Goal: Book appointment/travel/reservation

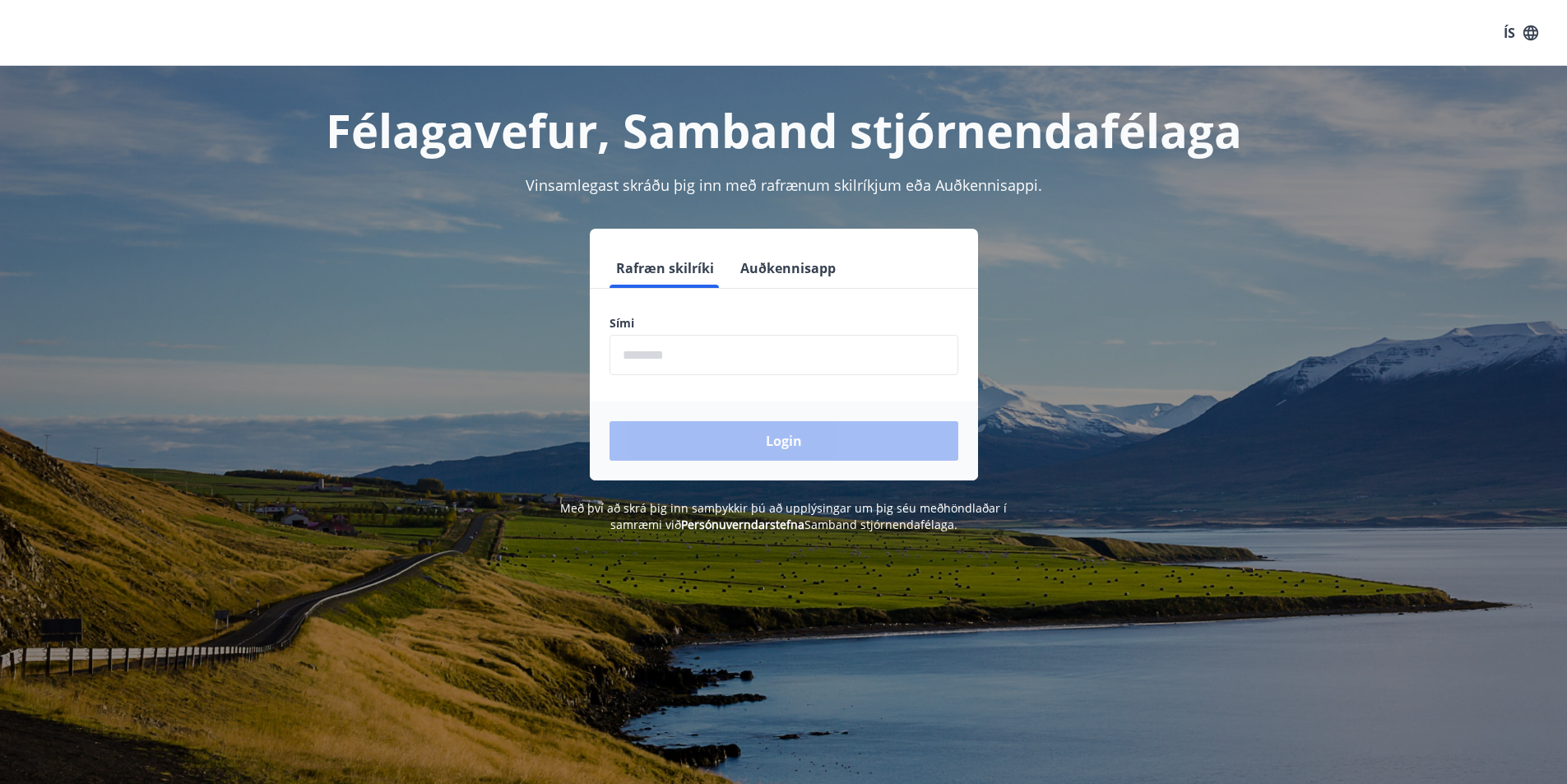
click at [670, 342] on input "phone" at bounding box center [784, 354] width 349 height 40
type input "********"
click at [791, 443] on button "Login" at bounding box center [784, 440] width 349 height 39
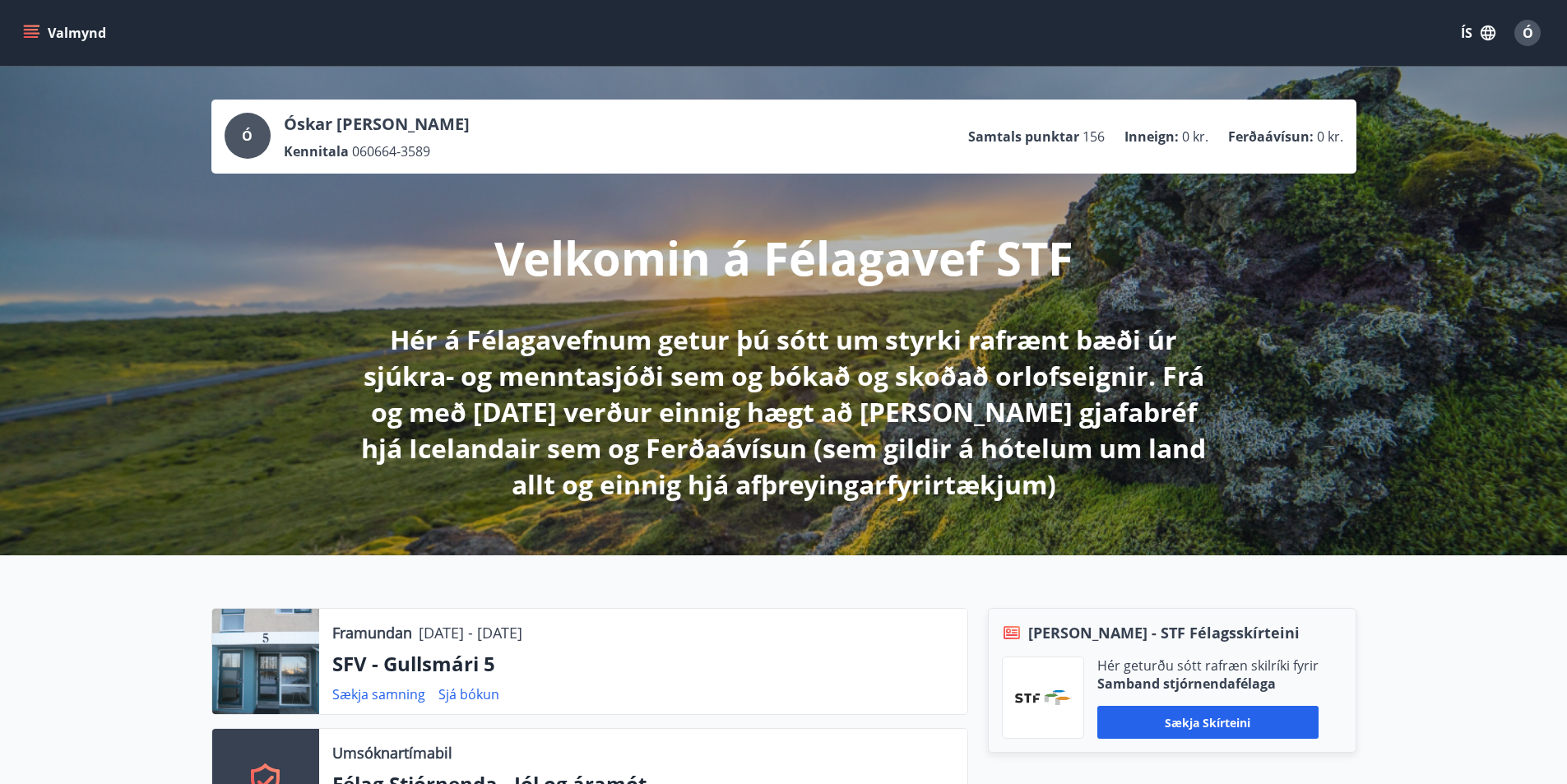
click at [32, 33] on icon "menu" at bounding box center [32, 33] width 17 height 17
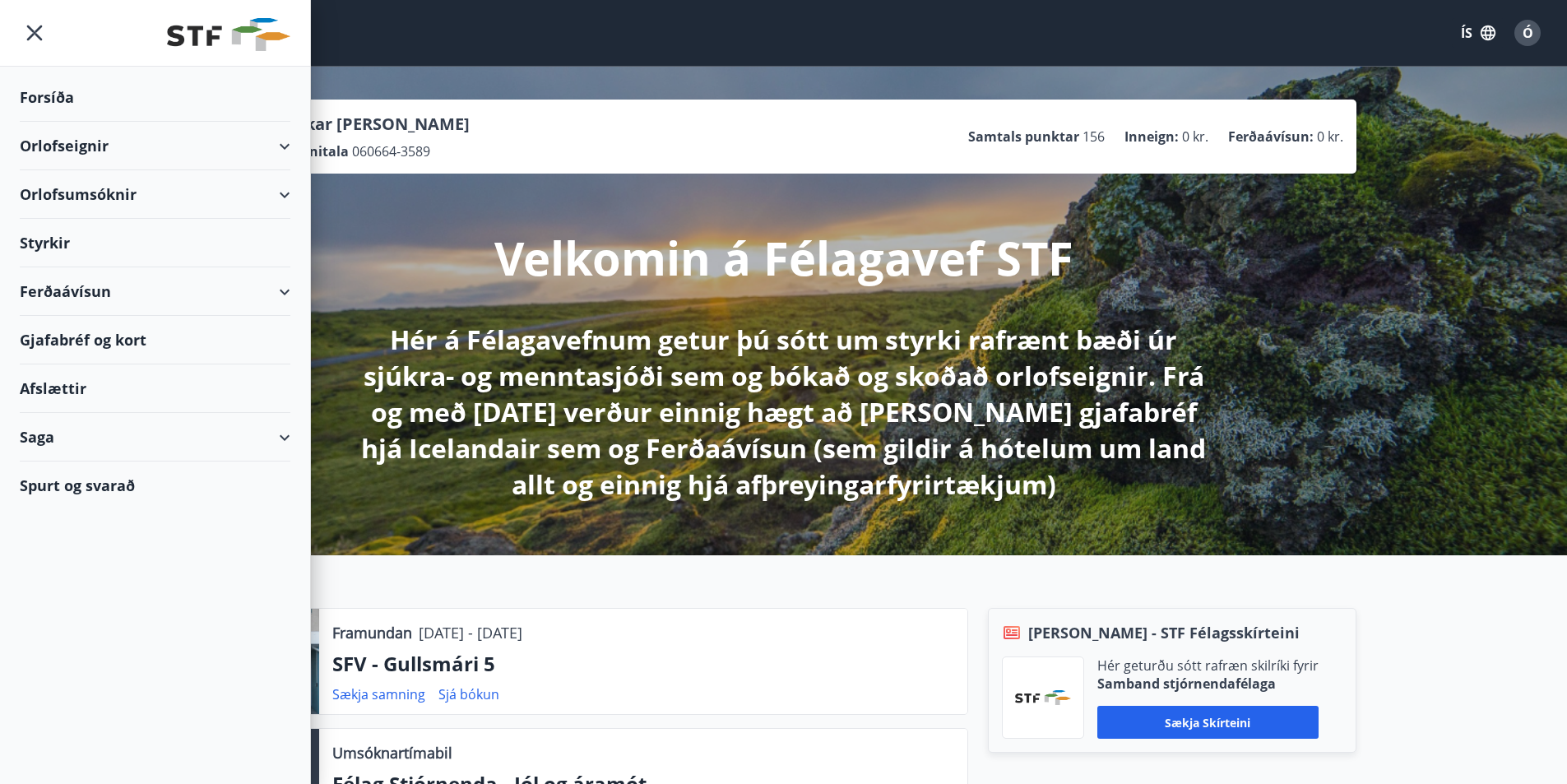
click at [81, 147] on div "Orlofseignir" at bounding box center [154, 146] width 270 height 48
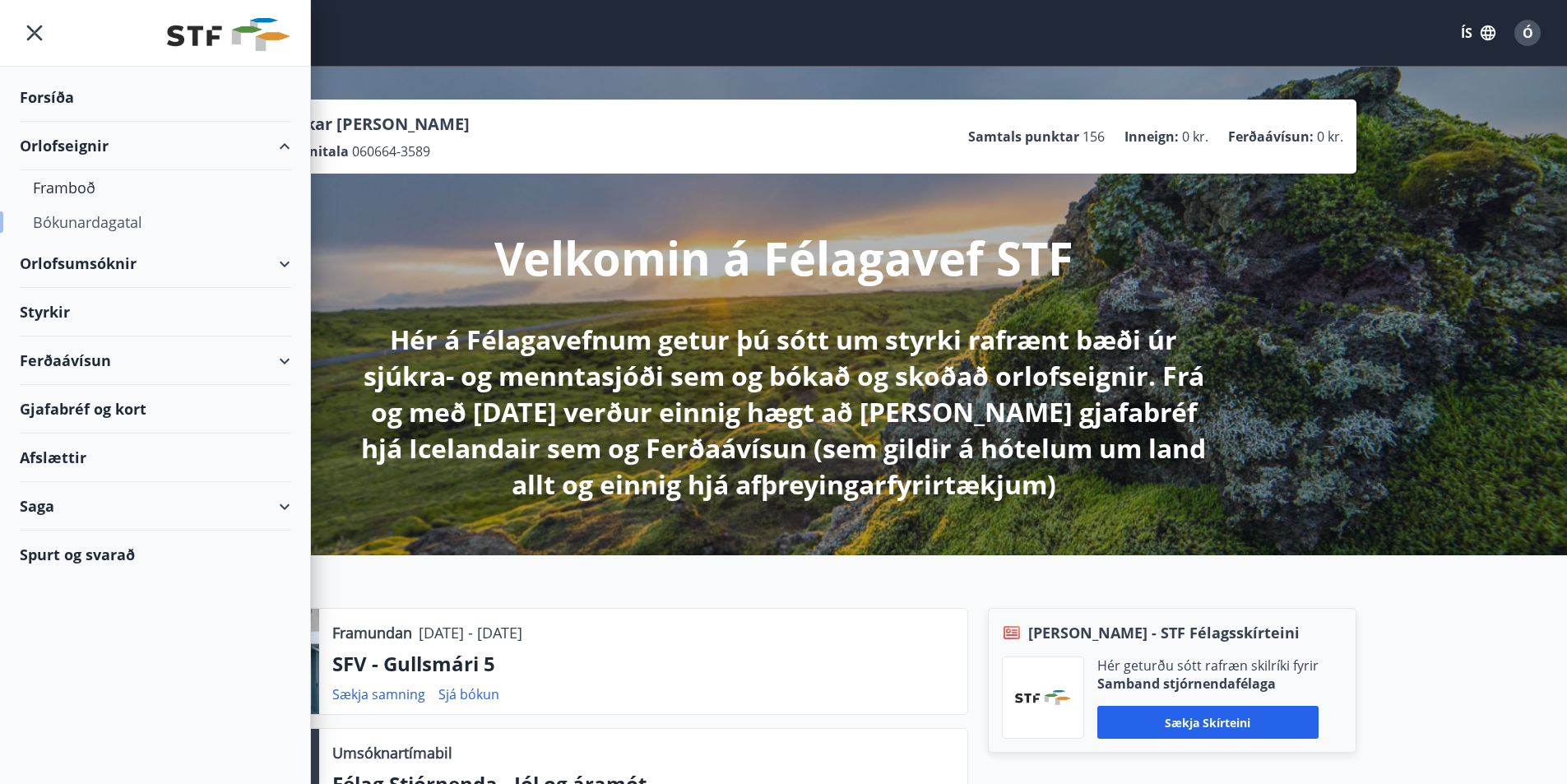
click at [72, 224] on div "Bókunardagatal" at bounding box center [154, 221] width 244 height 34
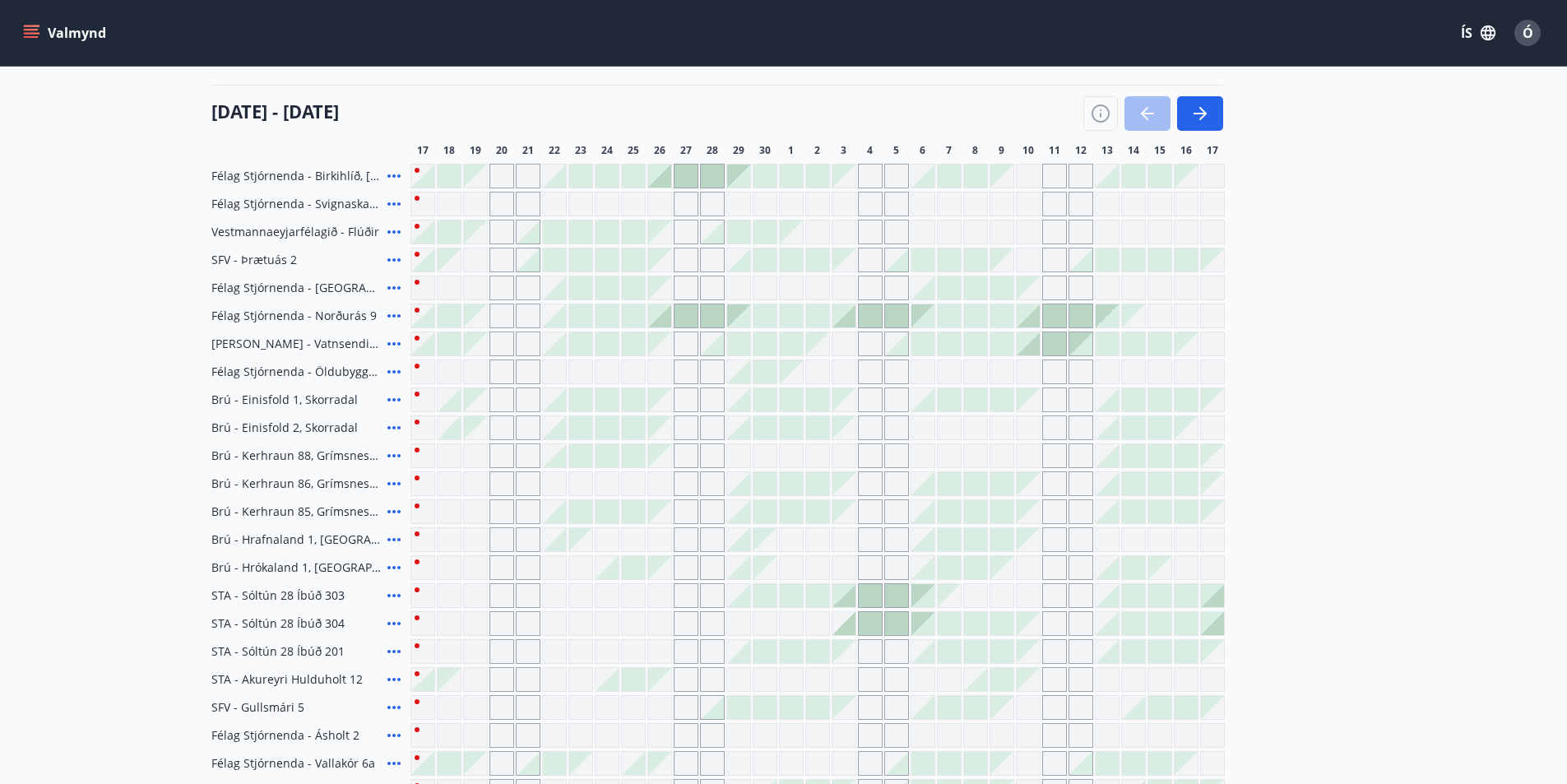
scroll to position [147, 0]
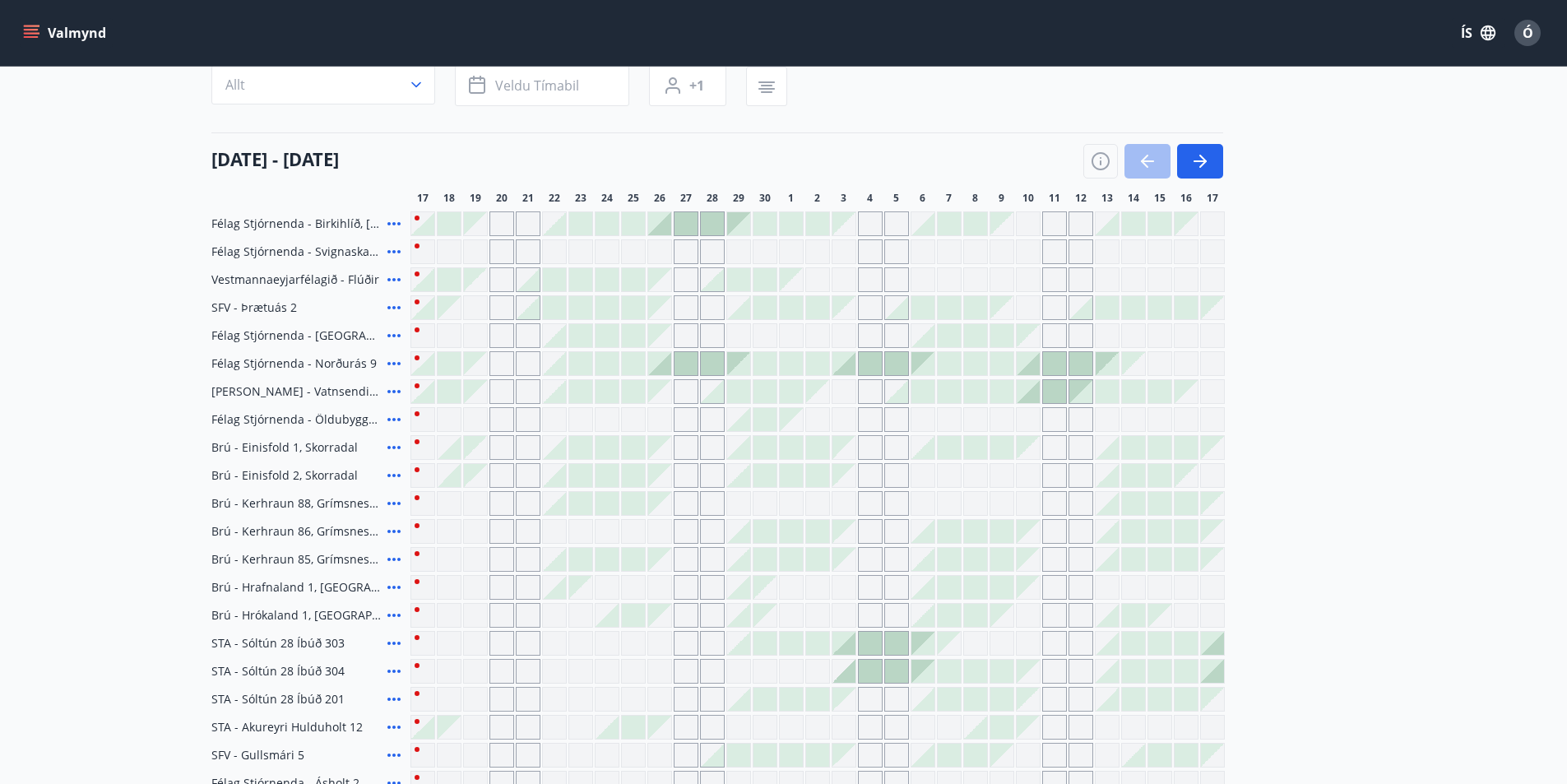
click at [395, 364] on icon at bounding box center [394, 363] width 13 height 4
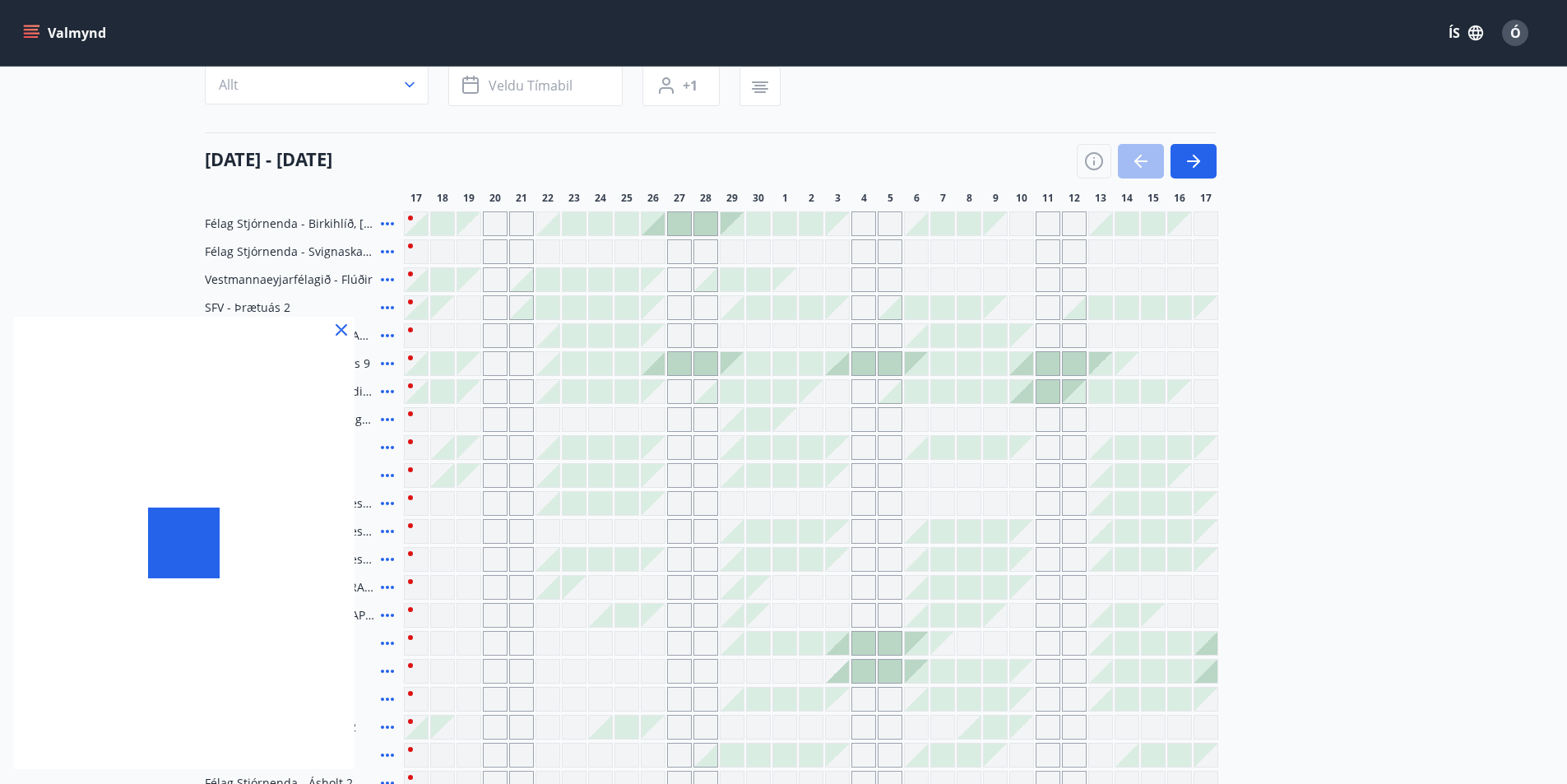
scroll to position [311, 0]
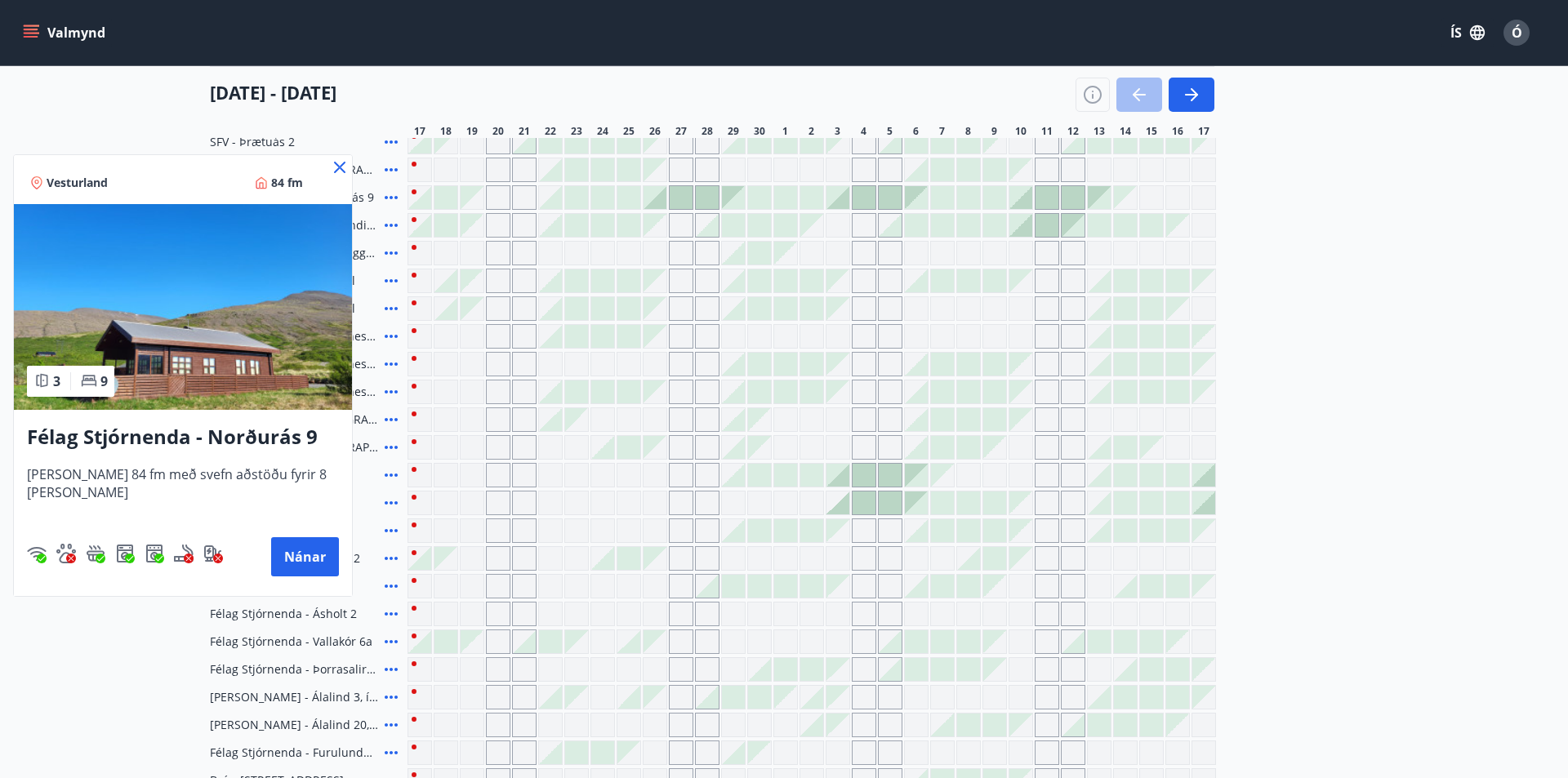
click at [330, 163] on icon at bounding box center [339, 167] width 19 height 19
click at [322, 165] on span "Félag Stjórnenda - [GEOGRAPHIC_DATA] 7" at bounding box center [293, 170] width 168 height 17
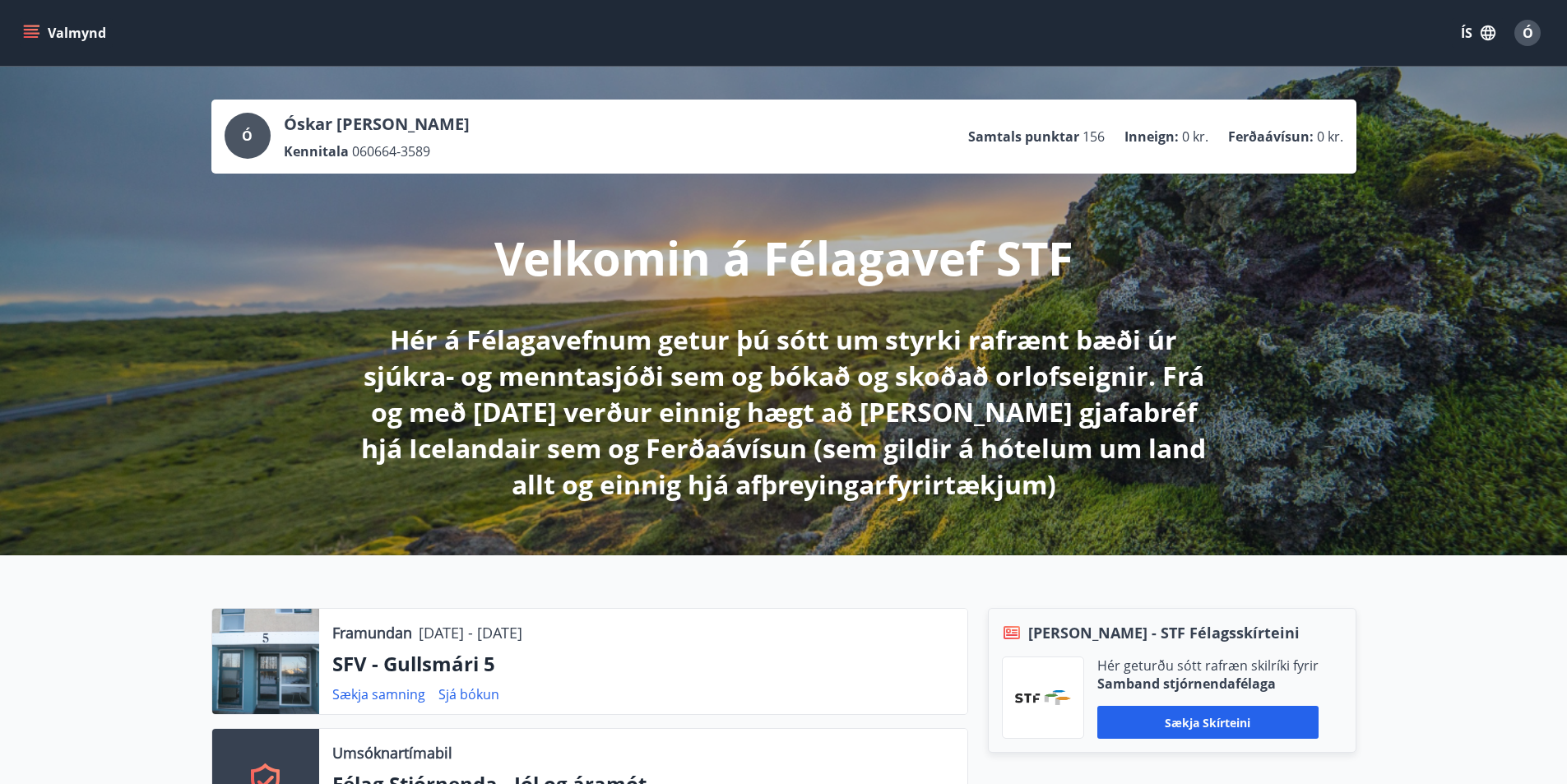
click at [27, 29] on icon "menu" at bounding box center [32, 30] width 15 height 2
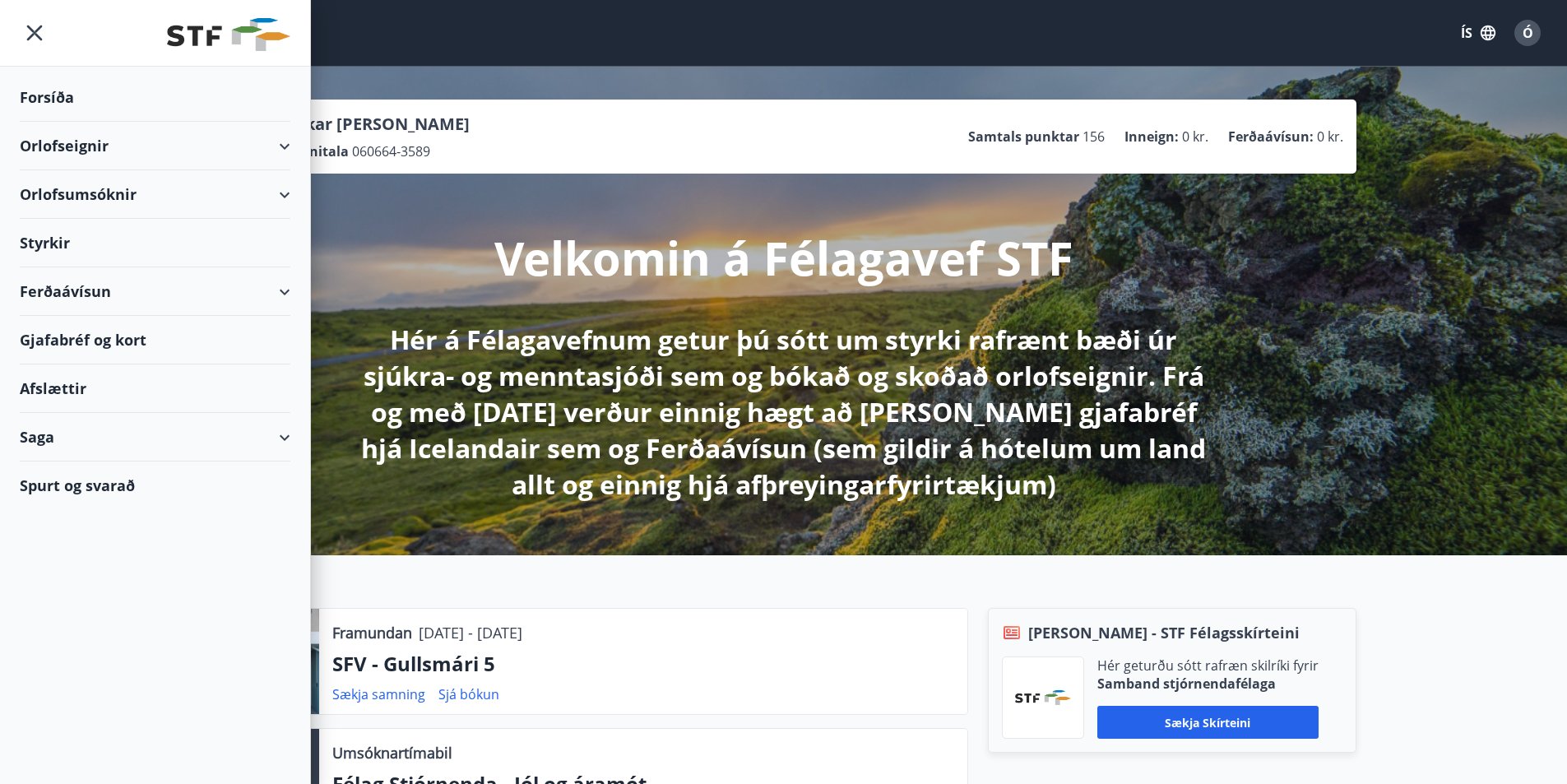
click at [89, 193] on div "Orlofsumsóknir" at bounding box center [154, 194] width 270 height 48
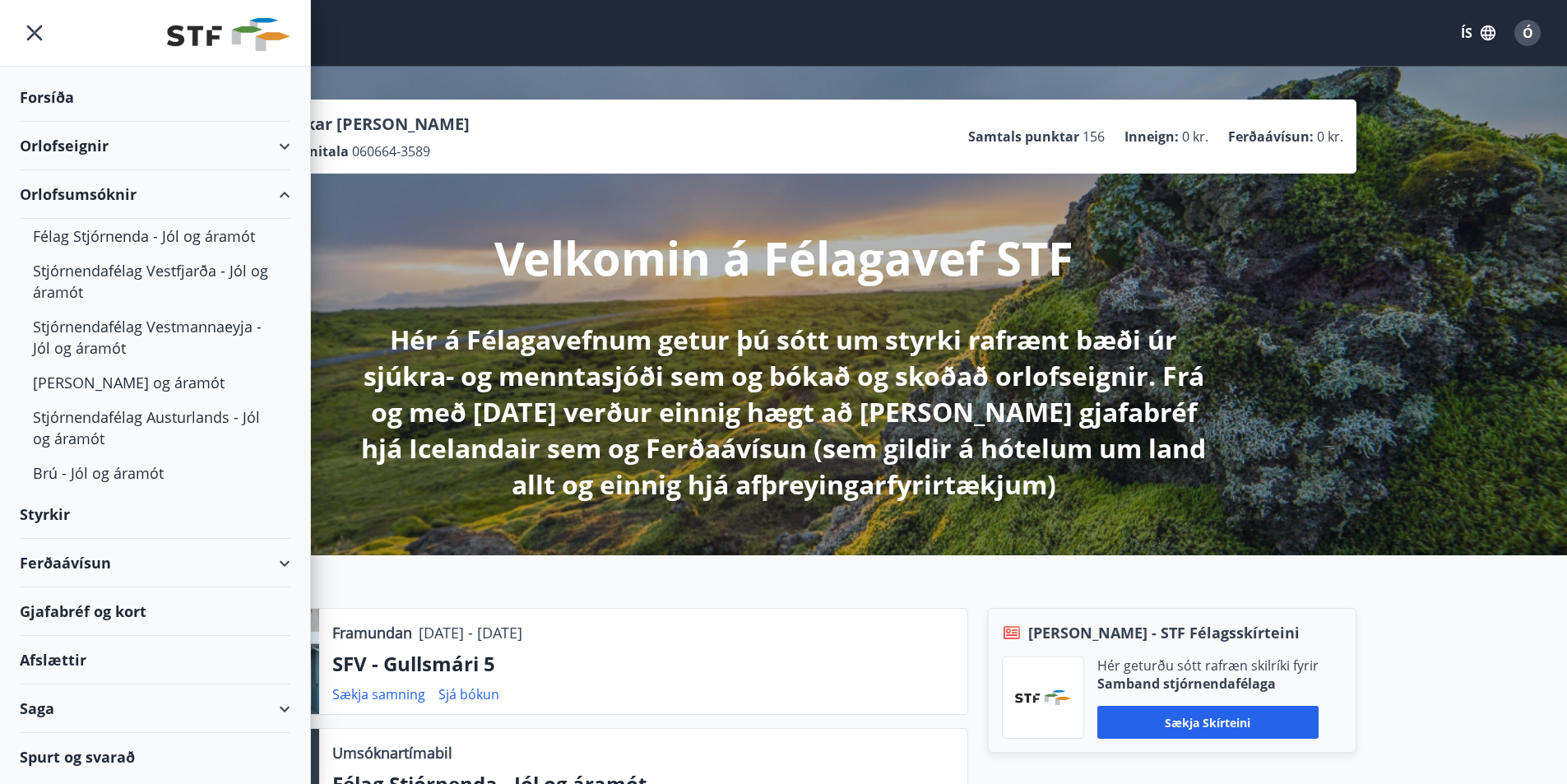
click at [106, 189] on div "Orlofsumsóknir" at bounding box center [154, 194] width 270 height 48
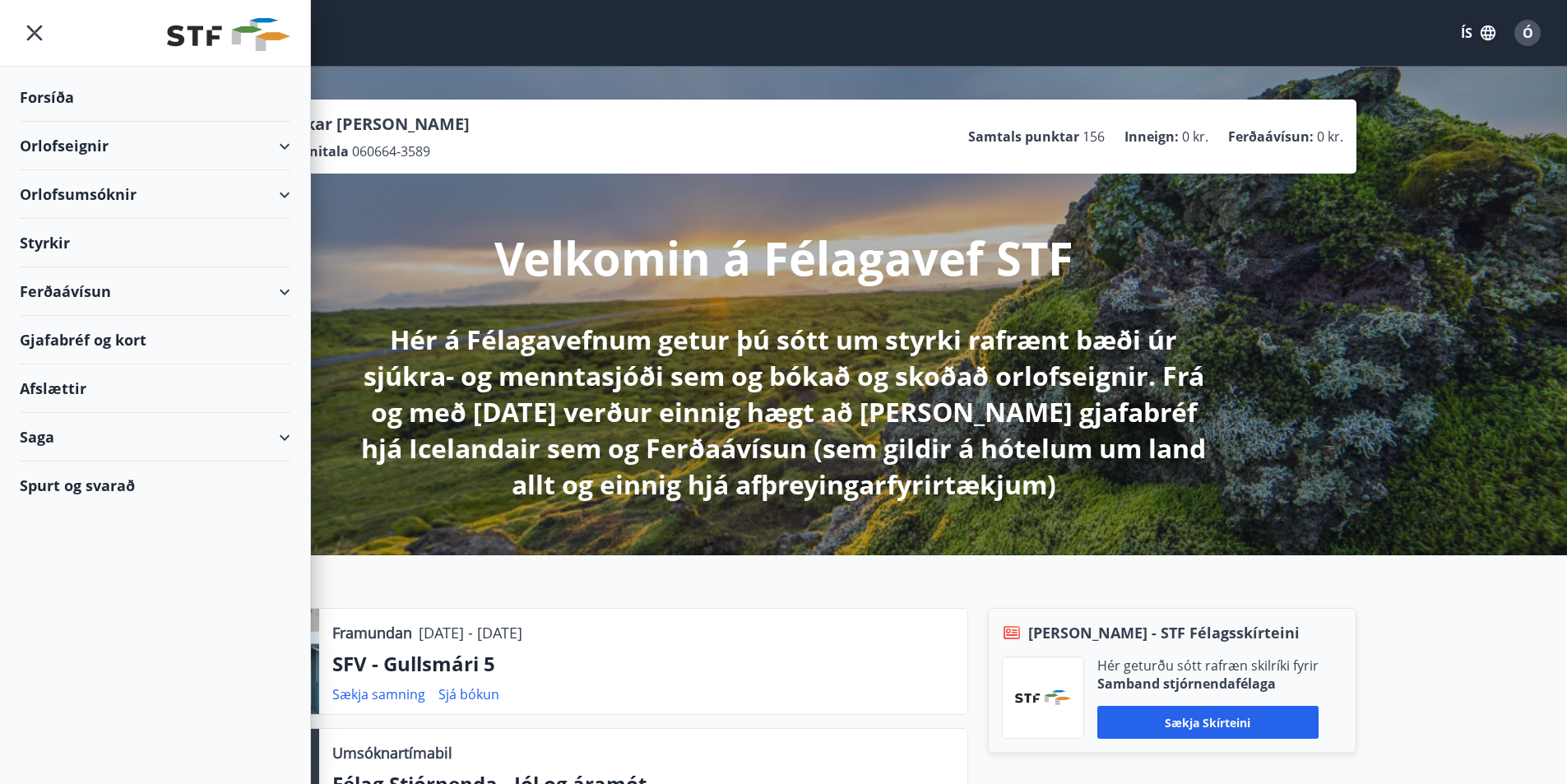
click at [285, 147] on div "Orlofseignir" at bounding box center [154, 146] width 270 height 48
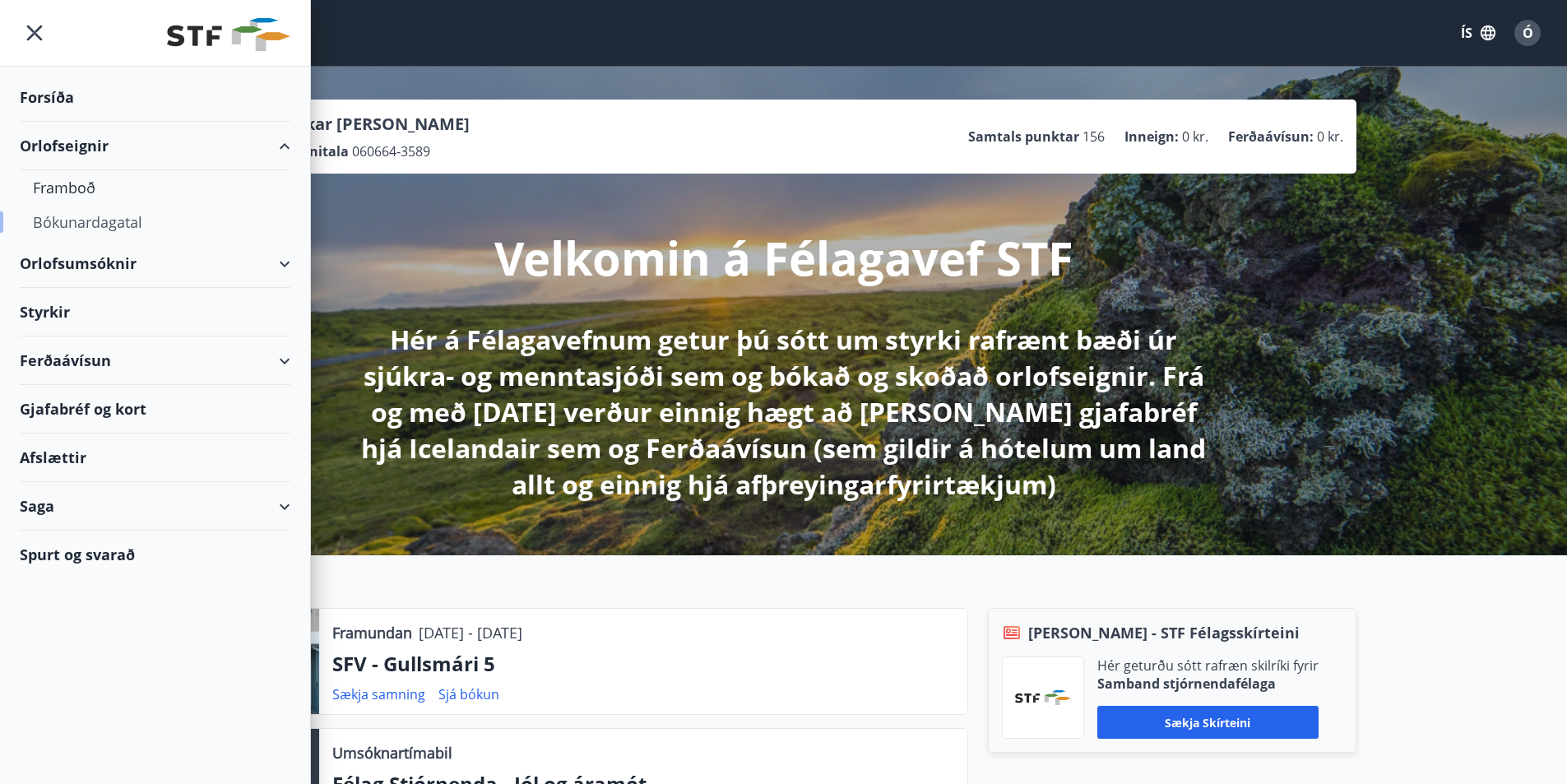
click at [75, 218] on div "Bókunardagatal" at bounding box center [154, 221] width 244 height 34
